Goal: Find specific page/section: Find specific page/section

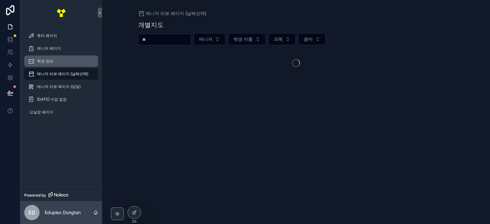
click at [69, 61] on div "학생 정보" at bounding box center [61, 61] width 66 height 10
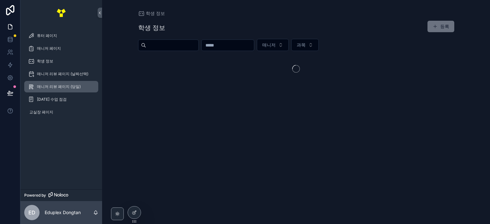
click at [72, 85] on span "매니저 리뷰 페이지 (당일)" at bounding box center [59, 86] width 44 height 5
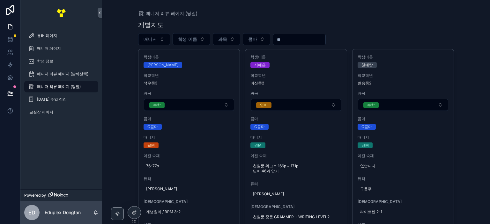
click at [158, 41] on button "매니저" at bounding box center [154, 39] width 32 height 12
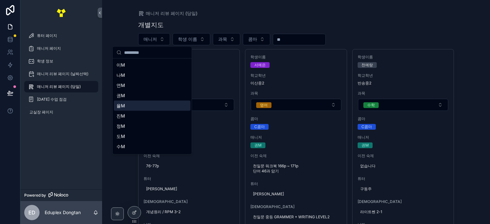
click at [139, 106] on div "율M" at bounding box center [152, 106] width 77 height 10
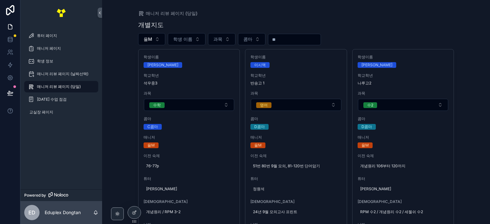
click at [436, 25] on div "개별지도" at bounding box center [296, 24] width 316 height 9
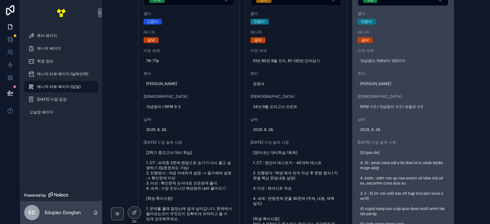
scroll to position [192, 0]
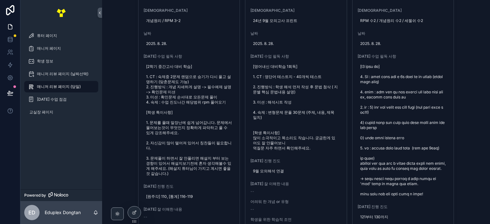
click at [123, 101] on div "매니저 리뷰 페이지 (당일) 개별지도 율M 학생 이름 과목 콤마 학생이름 [PERSON_NAME] 학교[PERSON_NAME] [PERSON_…" at bounding box center [296, 112] width 388 height 224
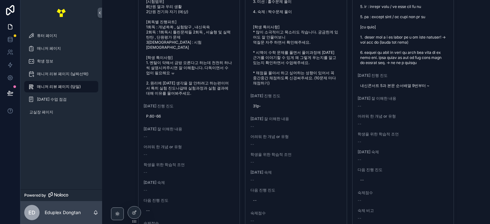
scroll to position [862, 0]
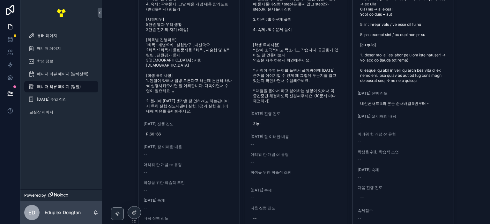
click at [463, 96] on div "매니저 리뷰 페이지 (당일) 개별지도 율M 학생 이름 과목 콤마 학생이름 [PERSON_NAME] 학교[PERSON_NAME] [PERSON_…" at bounding box center [296, 112] width 388 height 224
click at [461, 87] on div "매니저 리뷰 페이지 (당일) 개별지도 율M 학생 이름 과목 콤마 학생이름 [PERSON_NAME] 학교[PERSON_NAME] [PERSON_…" at bounding box center [296, 112] width 388 height 224
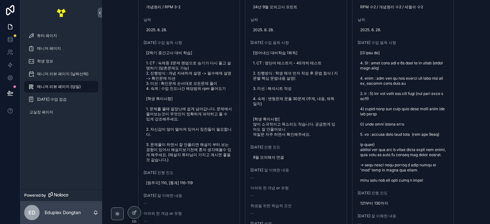
scroll to position [287, 0]
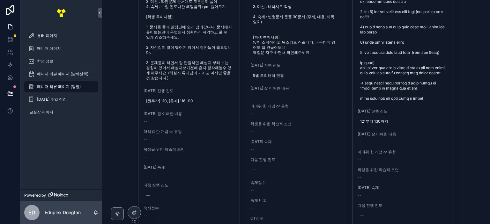
click at [462, 152] on div "매니저 리뷰 페이지 (당일) 개별지도 율M 학생 이름 과목 콤마 학생이름 [PERSON_NAME] 학교[PERSON_NAME] [PERSON_…" at bounding box center [296, 112] width 388 height 224
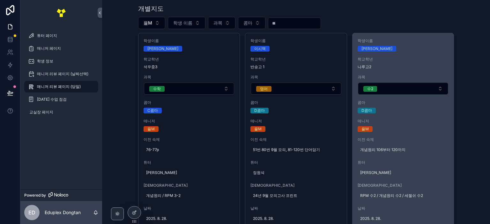
scroll to position [0, 0]
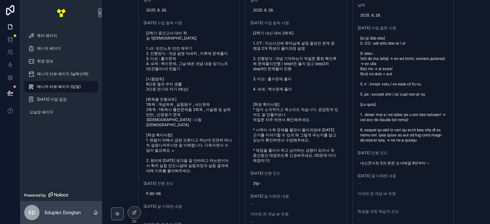
scroll to position [862, 0]
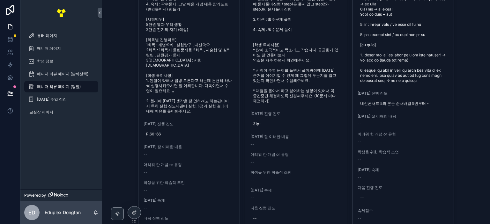
click at [467, 89] on div "매니저 리뷰 페이지 (당일) 개별지도 율M 학생 이름 과목 콤마 학생이름 [PERSON_NAME] 학교[PERSON_NAME] [PERSON_…" at bounding box center [296, 112] width 388 height 224
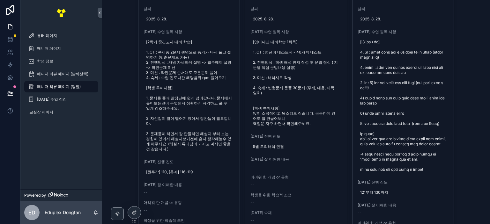
scroll to position [287, 0]
